Goal: Task Accomplishment & Management: Complete application form

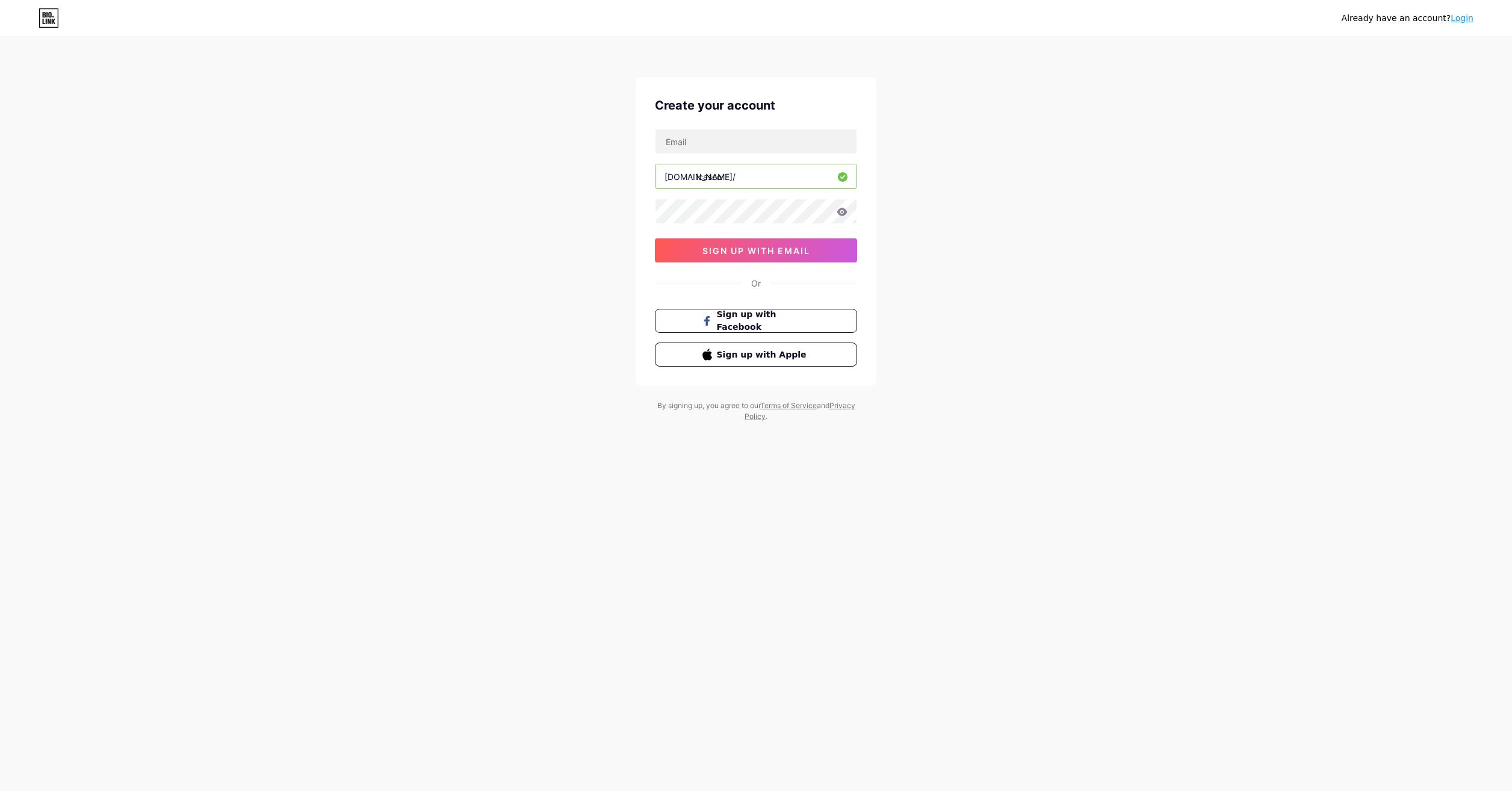
click at [553, 435] on div "Already have an account? Login Create your account bio.link/ icasco 0cAFcWeA7HV…" at bounding box center [756, 230] width 1512 height 461
drag, startPoint x: 1452, startPoint y: 185, endPoint x: 1446, endPoint y: 159, distance: 26.7
click at [1452, 182] on div "Already have an account? Login Create your account bio.link/ icasco 0cAFcWeA7HV…" at bounding box center [756, 230] width 1512 height 461
click at [343, 205] on div "Already have an account? Login Create your account bio.link/ icasco 0cAFcWeA7HV…" at bounding box center [756, 230] width 1512 height 461
click at [592, 468] on div "Already have an account? Login Create your account [DOMAIN_NAME]/ sign up with …" at bounding box center [756, 395] width 1512 height 791
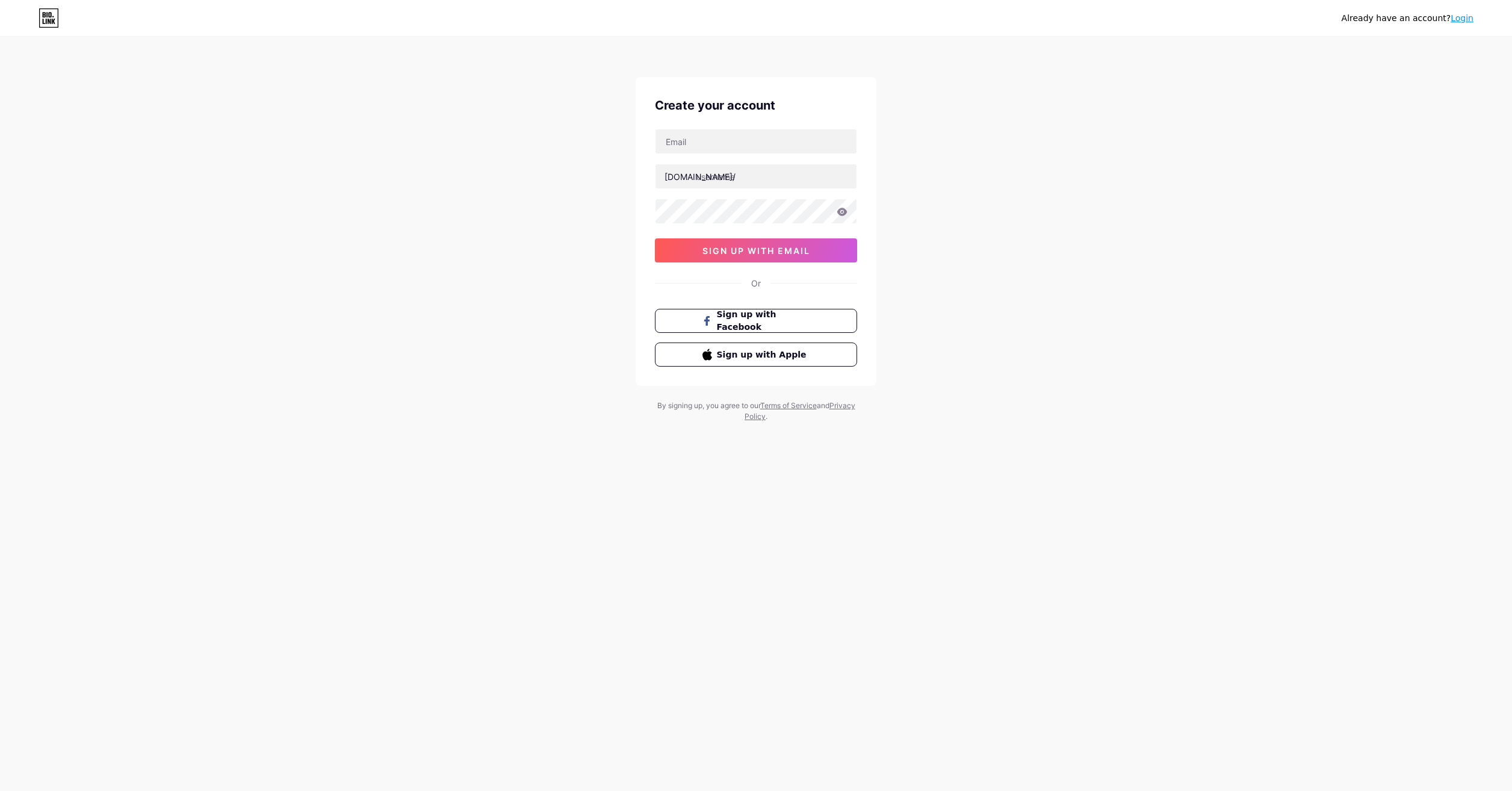
drag, startPoint x: 607, startPoint y: 438, endPoint x: 604, endPoint y: 421, distance: 17.3
click at [605, 439] on div "Already have an account? Login Create your account [DOMAIN_NAME]/ sign up with …" at bounding box center [756, 230] width 1512 height 461
click at [34, 16] on div "Already have an account? Login" at bounding box center [756, 18] width 1512 height 19
click at [47, 18] on icon at bounding box center [49, 18] width 20 height 19
